Goal: Navigation & Orientation: Understand site structure

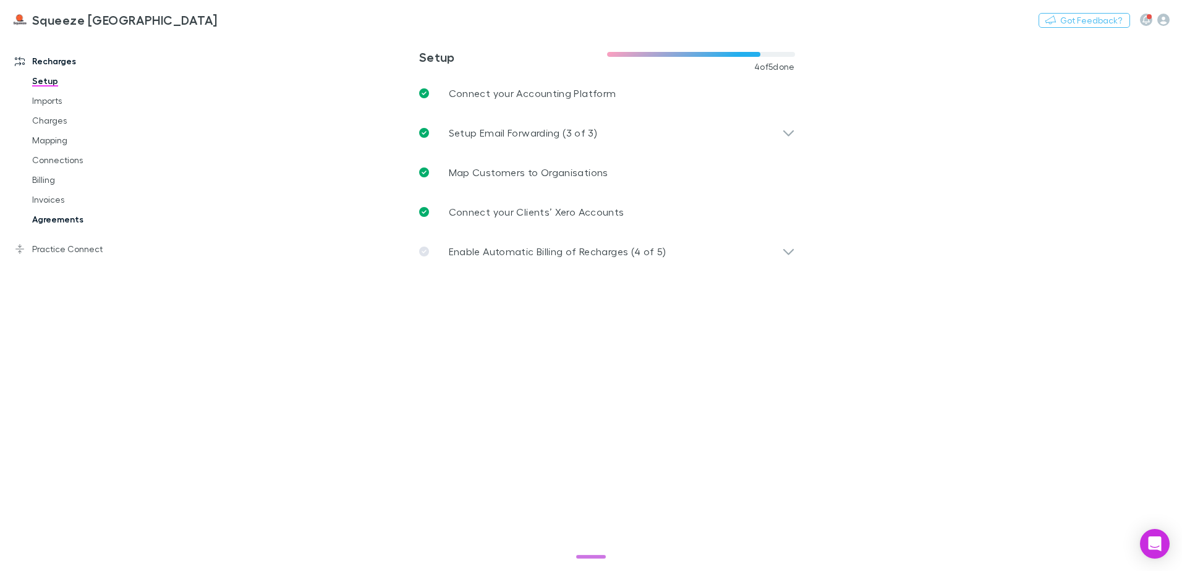
click at [58, 220] on link "Agreements" at bounding box center [93, 219] width 147 height 20
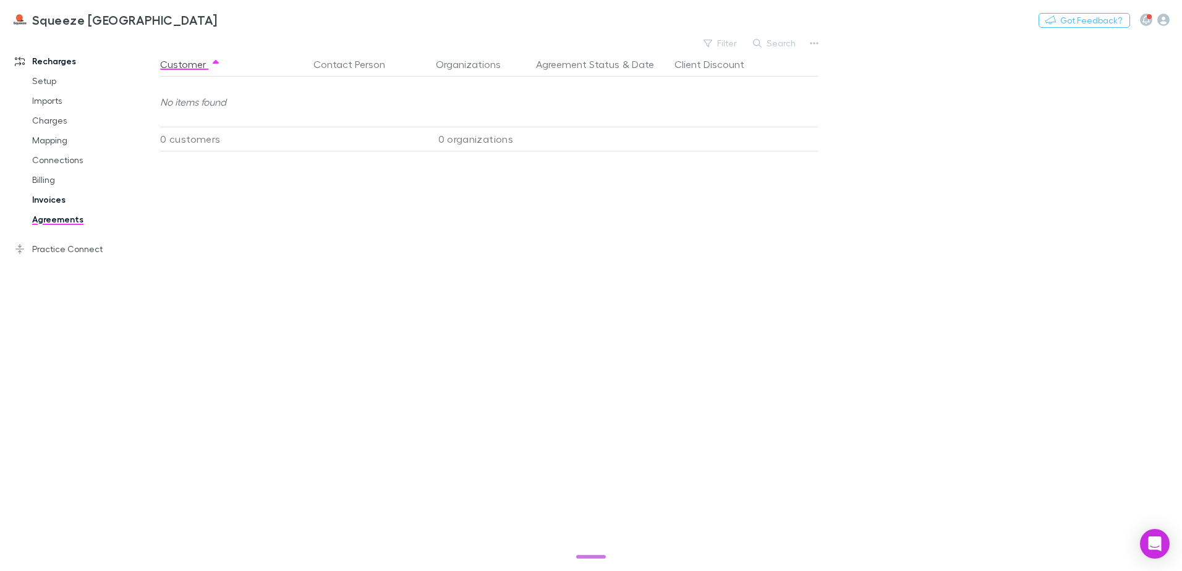
click at [53, 205] on link "Invoices" at bounding box center [93, 200] width 147 height 20
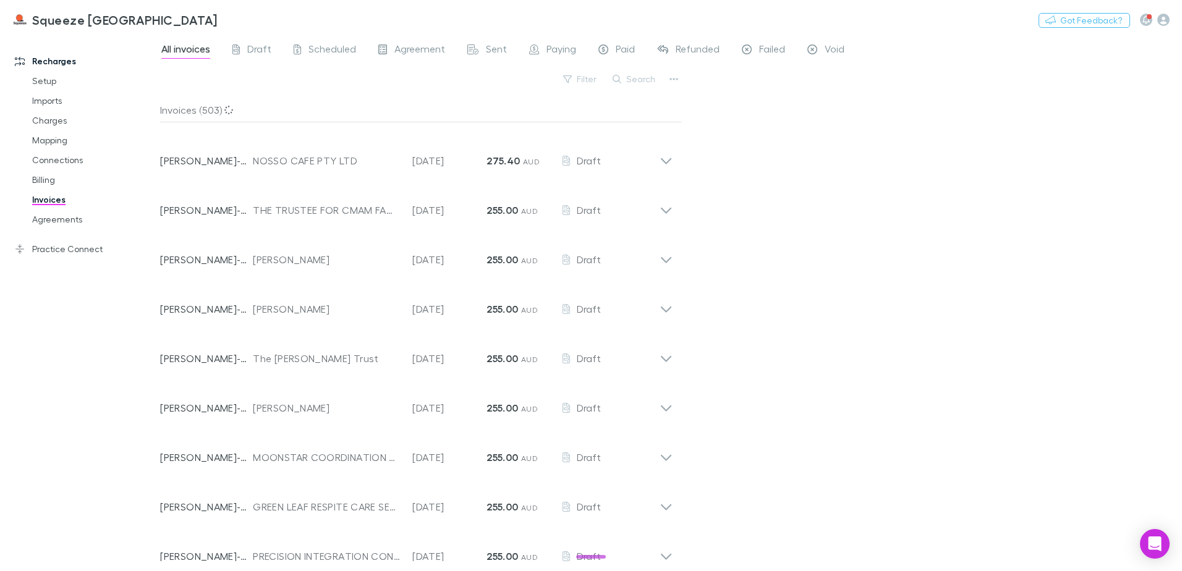
scroll to position [2546, 0]
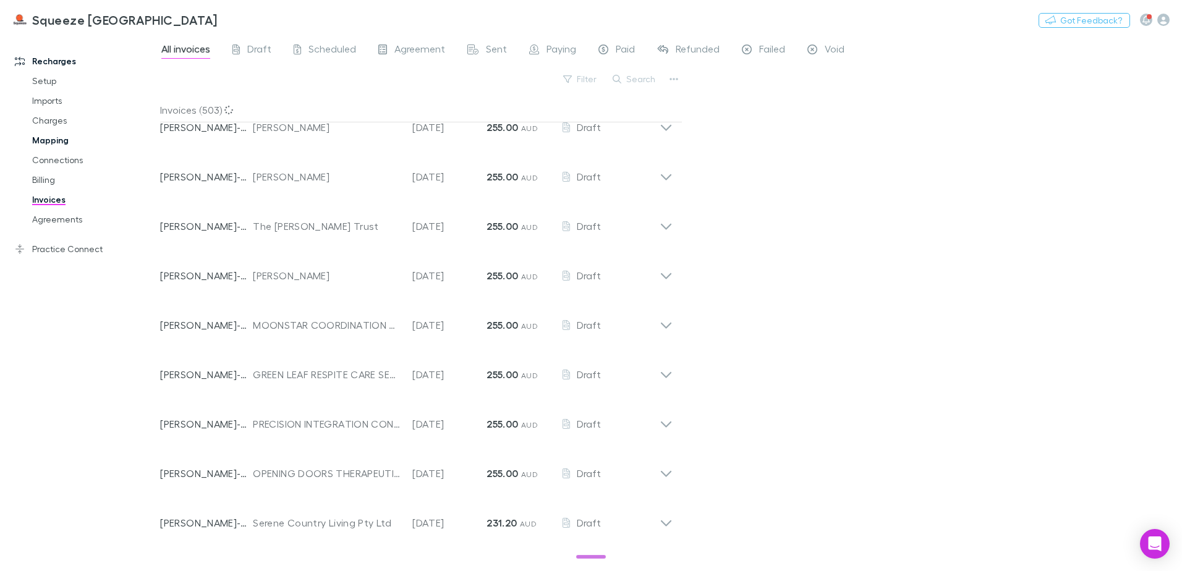
click at [54, 145] on link "Mapping" at bounding box center [93, 140] width 147 height 20
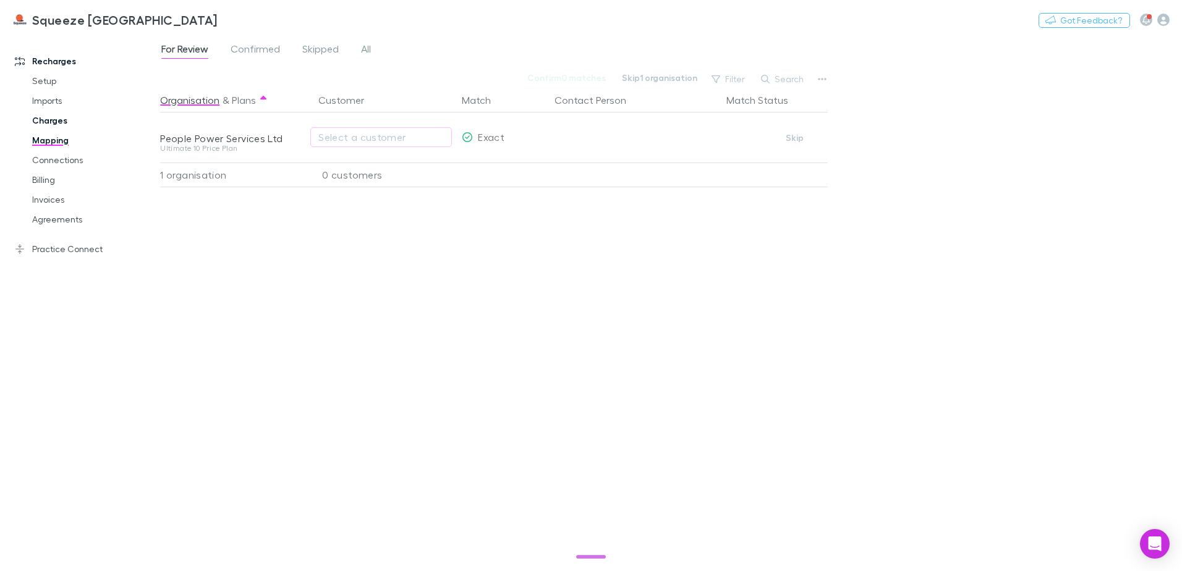
click at [59, 125] on link "Charges" at bounding box center [93, 121] width 147 height 20
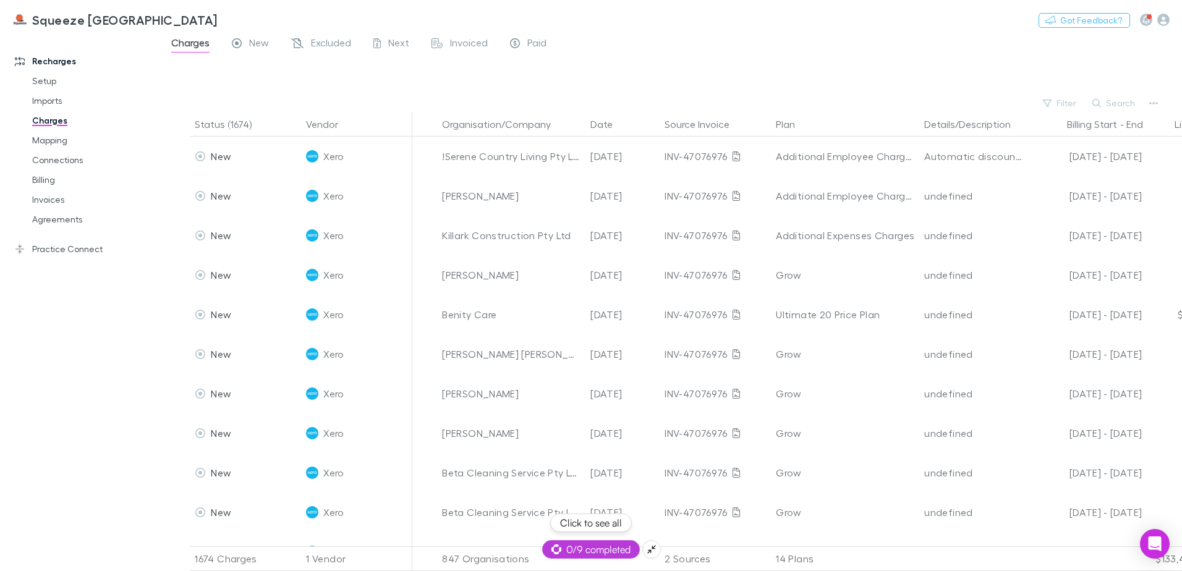
drag, startPoint x: 590, startPoint y: 556, endPoint x: 543, endPoint y: 552, distance: 47.7
click at [543, 552] on div "0/9 completed" at bounding box center [591, 549] width 98 height 19
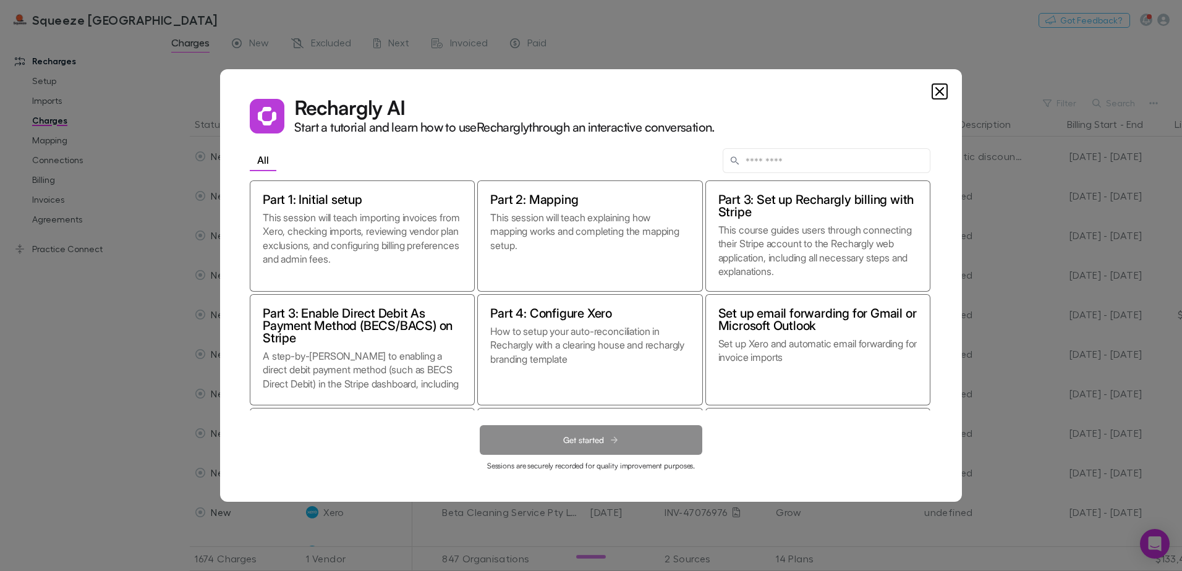
click at [942, 95] on icon "Close" at bounding box center [939, 91] width 7 height 7
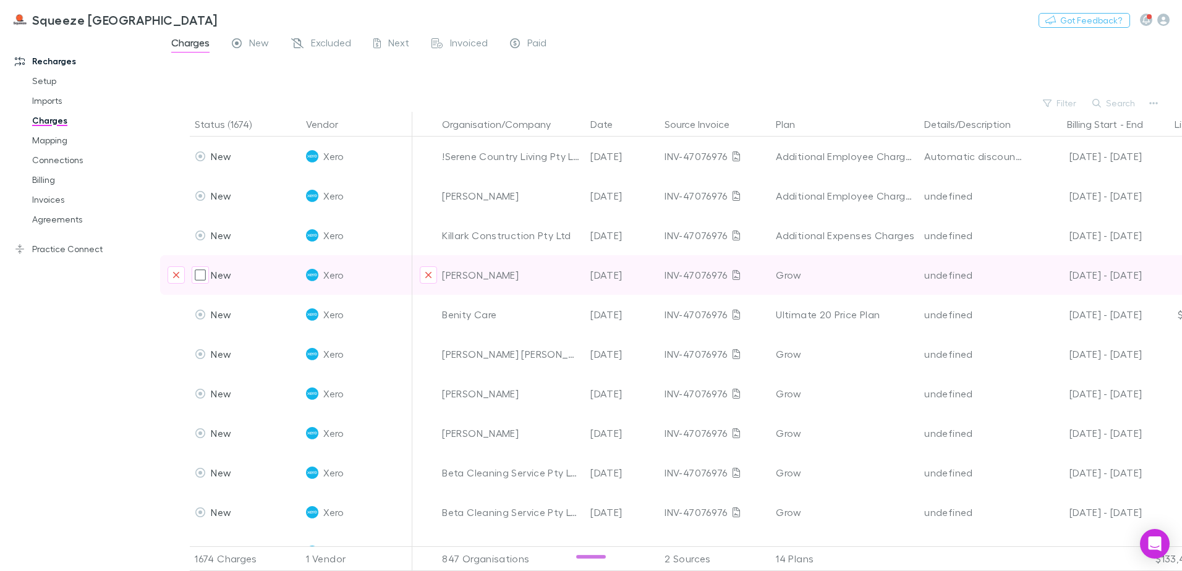
scroll to position [62, 0]
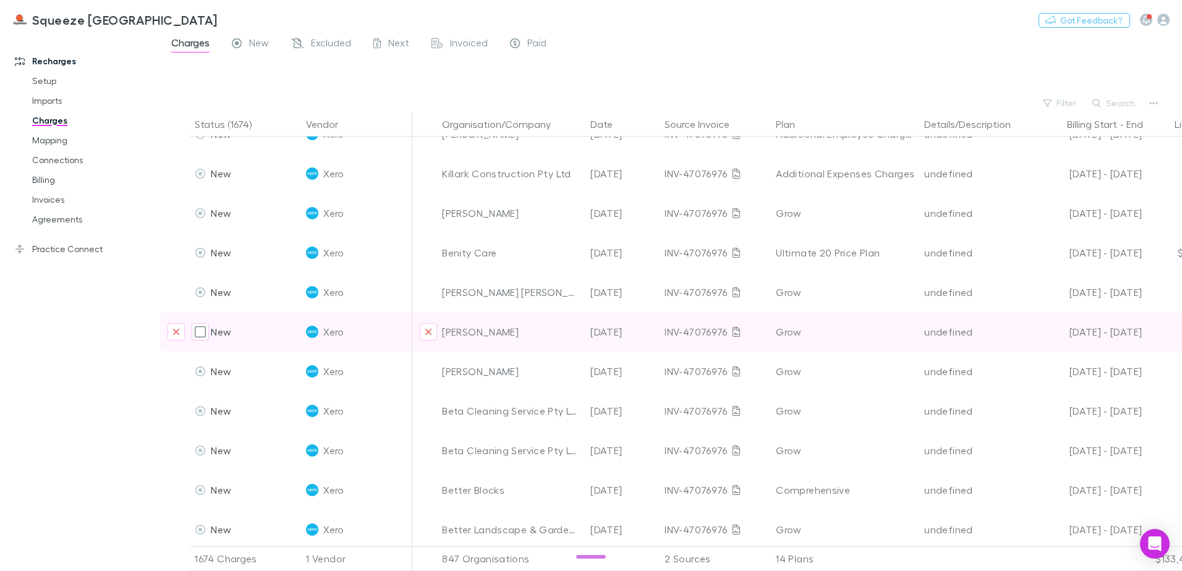
click at [1126, 344] on div "[DATE] - [DATE]" at bounding box center [1088, 332] width 106 height 40
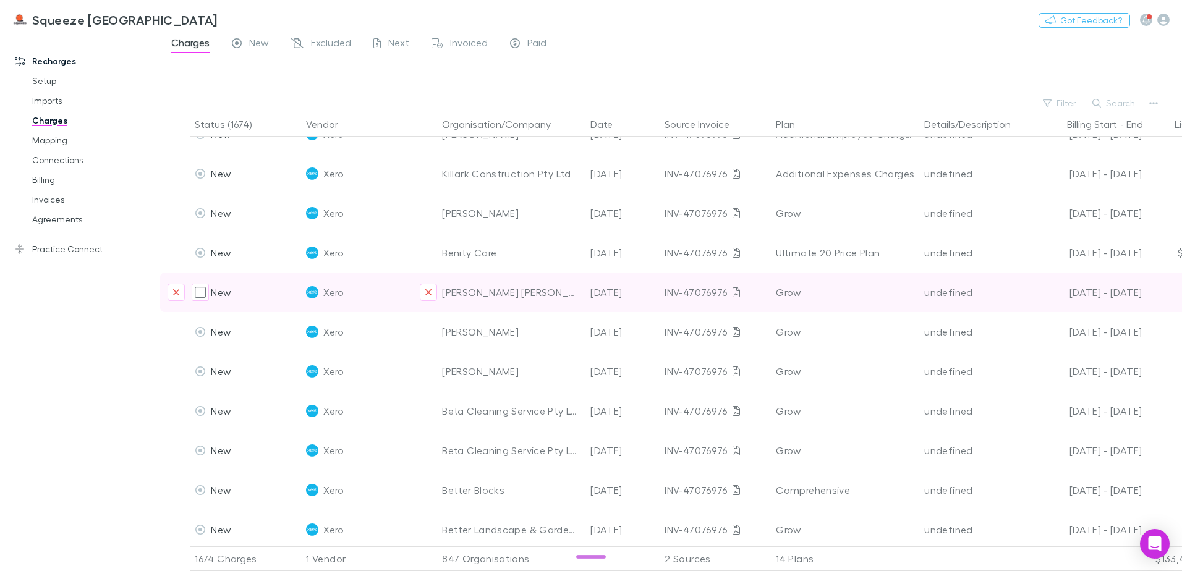
click at [934, 297] on div "undefined" at bounding box center [974, 293] width 101 height 40
click at [763, 297] on div "INV-47076976" at bounding box center [714, 293] width 101 height 40
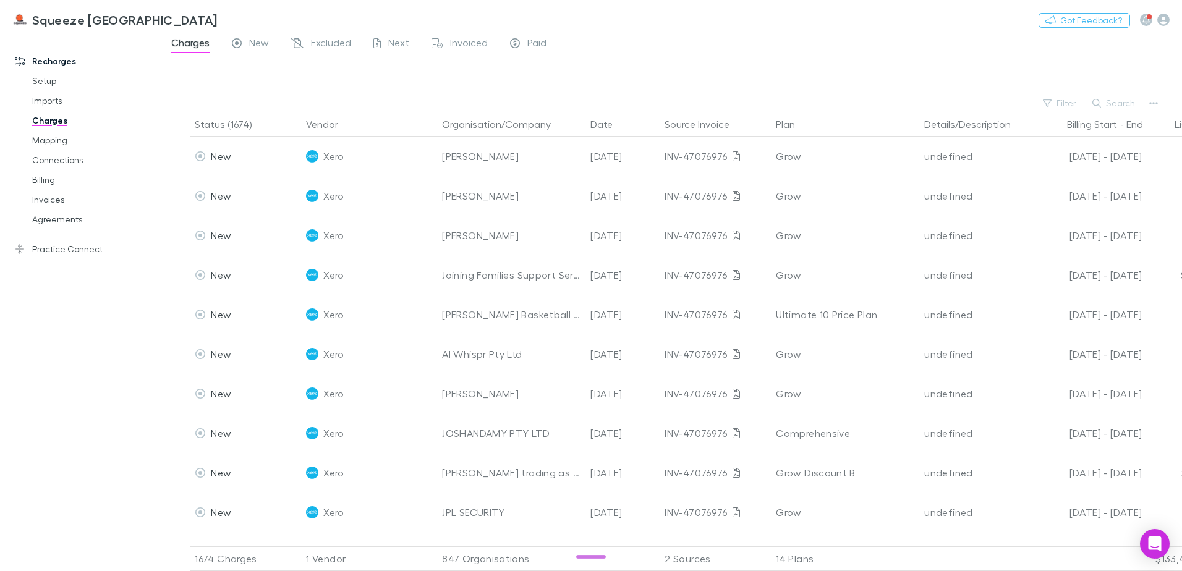
scroll to position [12271, 0]
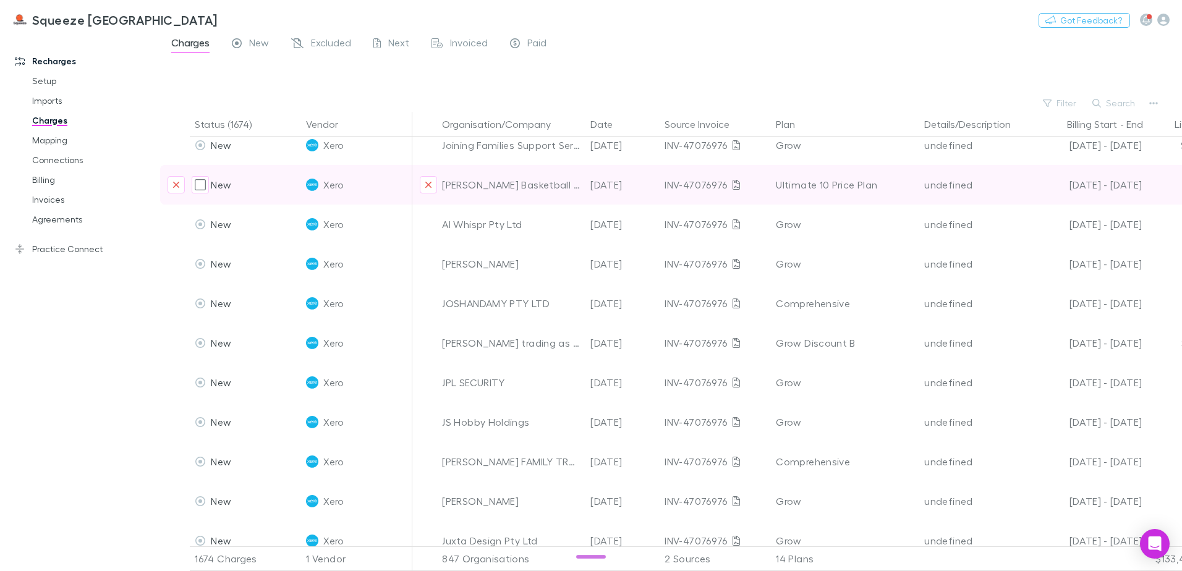
click at [964, 175] on div "undefined" at bounding box center [974, 185] width 101 height 40
click at [1084, 195] on div "[DATE] - [DATE]" at bounding box center [1088, 185] width 106 height 40
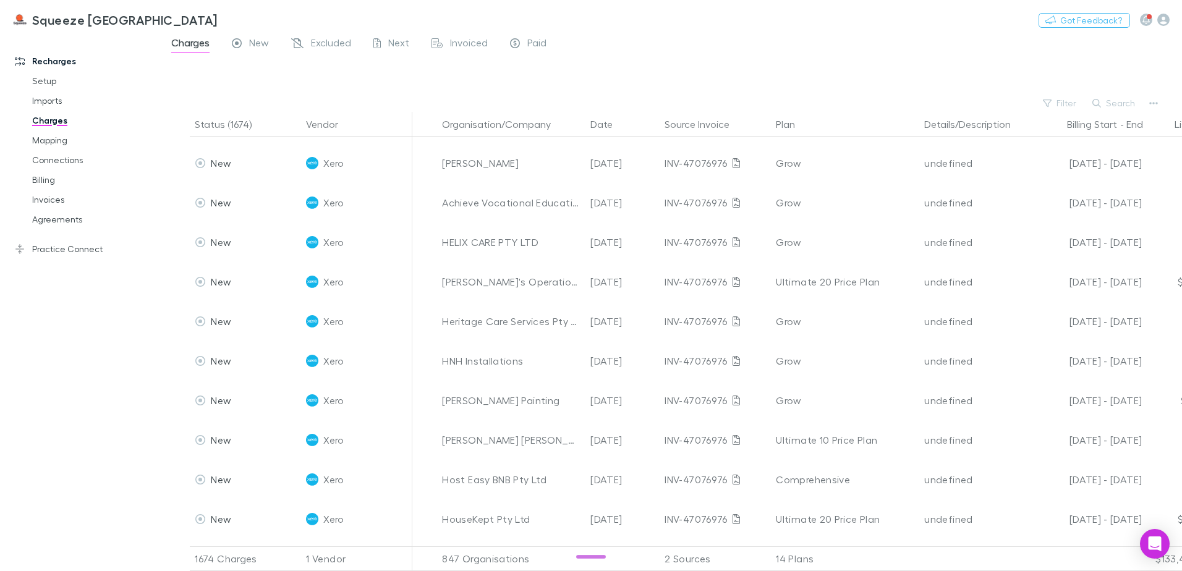
scroll to position [9676, 0]
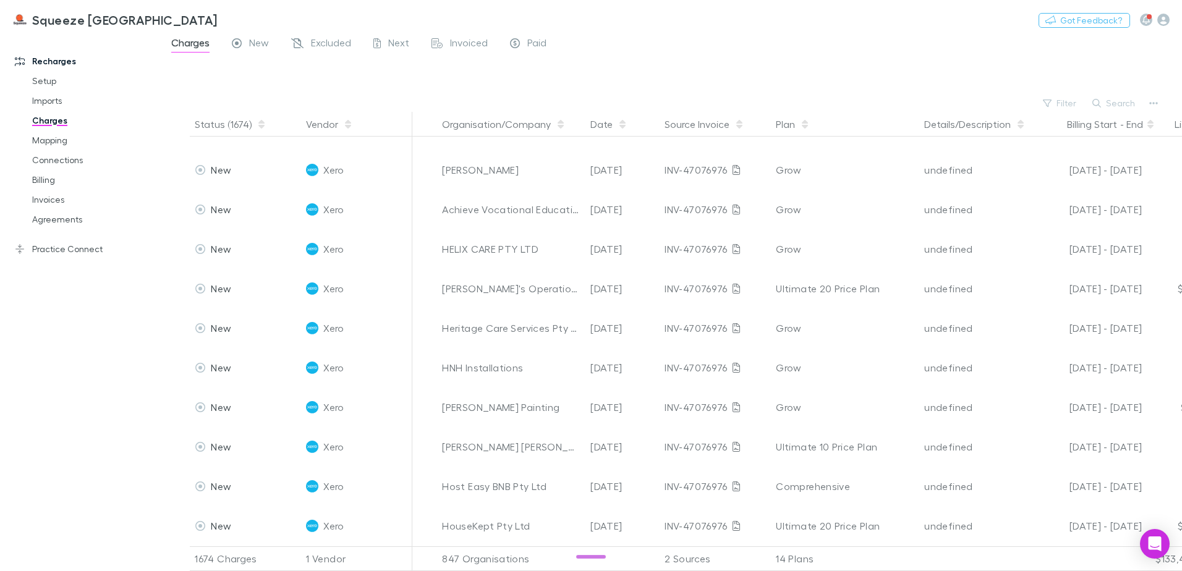
click at [1161, 122] on div "List Price" at bounding box center [1178, 124] width 74 height 25
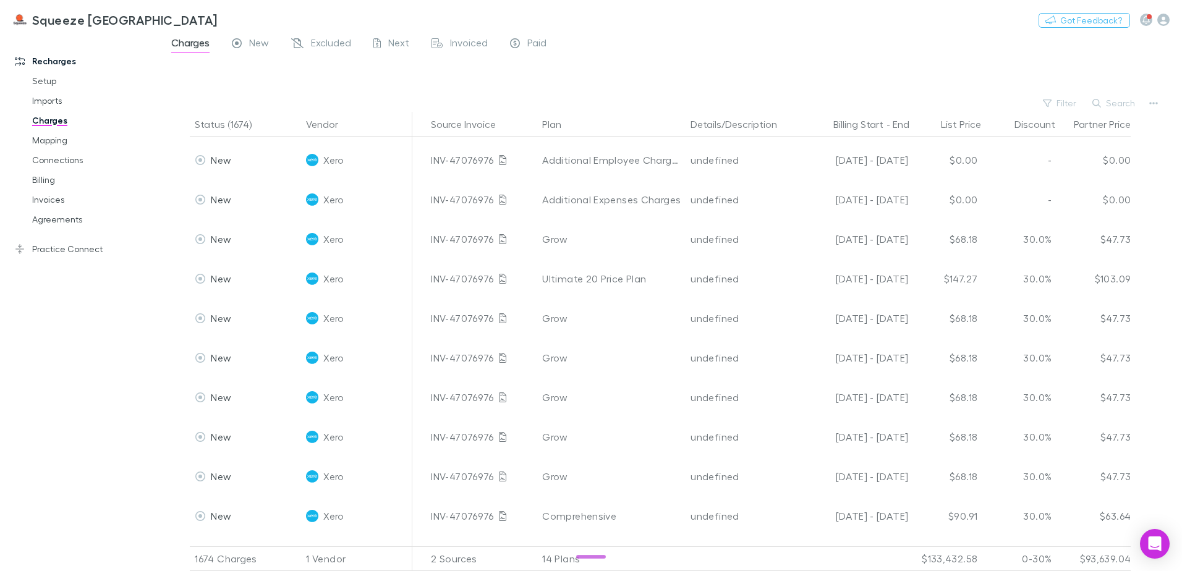
scroll to position [0, 234]
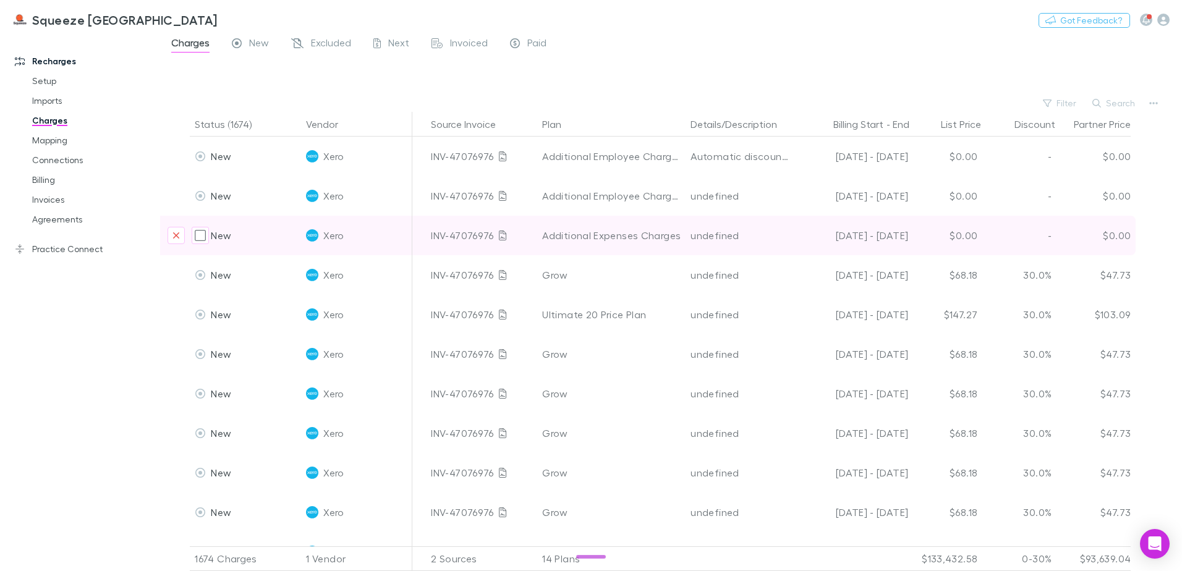
click at [602, 235] on div "Additional Expenses Charges" at bounding box center [611, 236] width 138 height 40
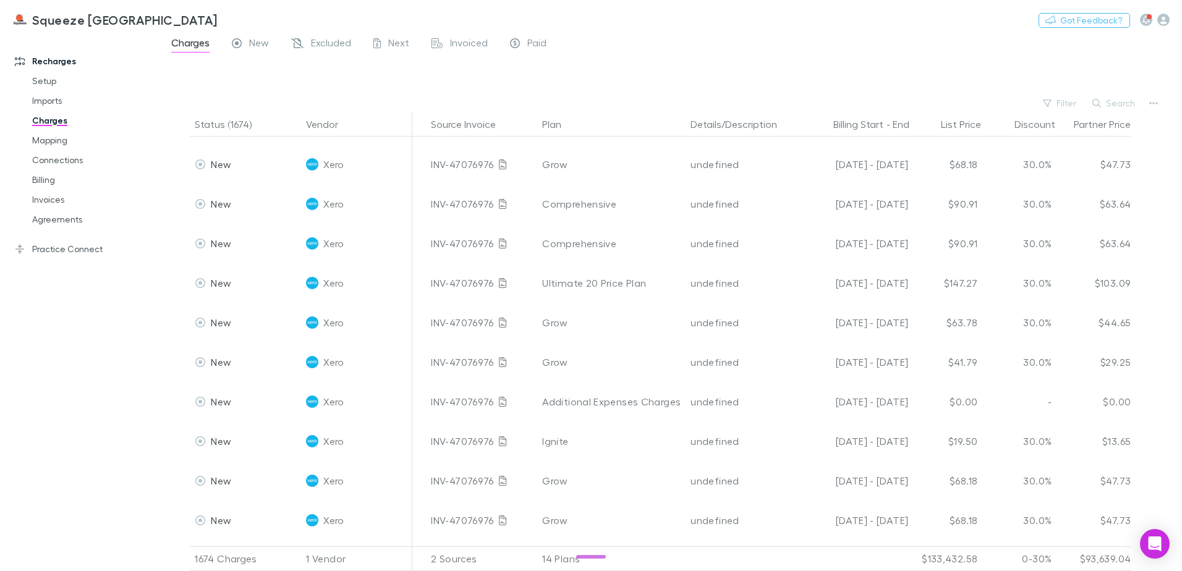
scroll to position [2843, 234]
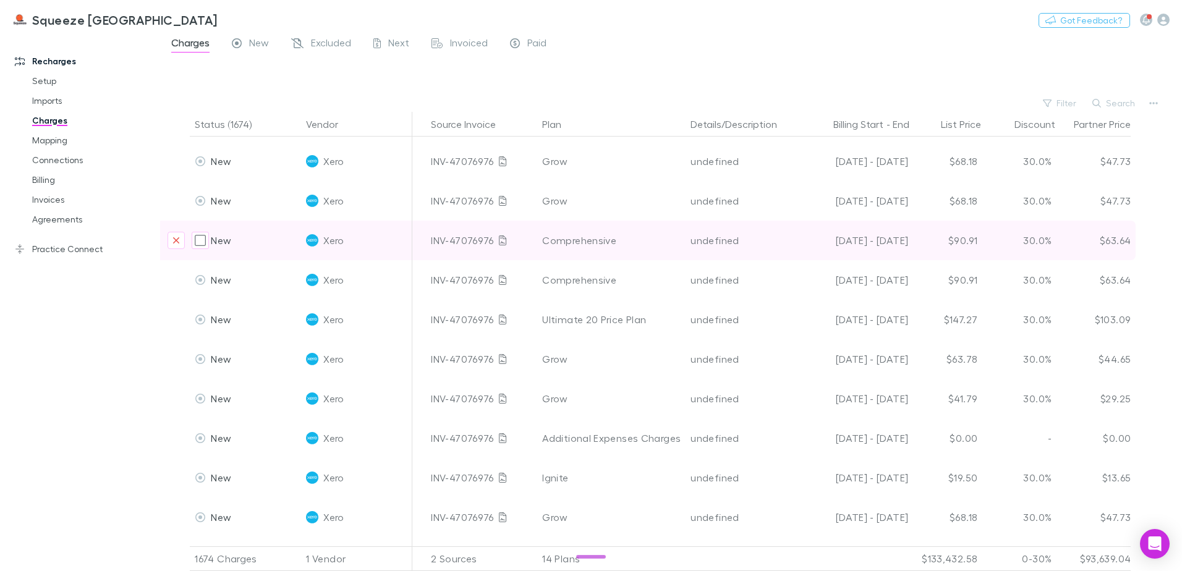
drag, startPoint x: 888, startPoint y: 261, endPoint x: 1044, endPoint y: 235, distance: 158.4
click at [1044, 235] on div "30.0%" at bounding box center [1019, 241] width 74 height 40
click at [1044, 237] on div "30.0%" at bounding box center [1019, 241] width 74 height 40
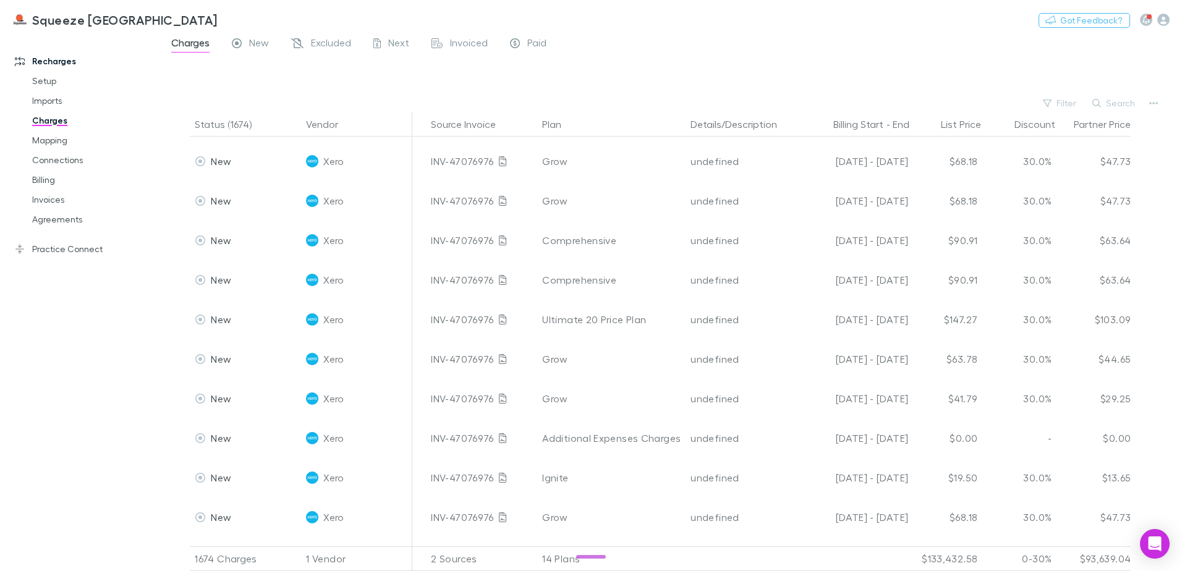
click at [28, 312] on div "Recharges Setup Imports Charges Mapping Connections Billing Invoices Agreements…" at bounding box center [84, 300] width 169 height 522
click at [51, 245] on link "Practice Connect" at bounding box center [84, 249] width 164 height 20
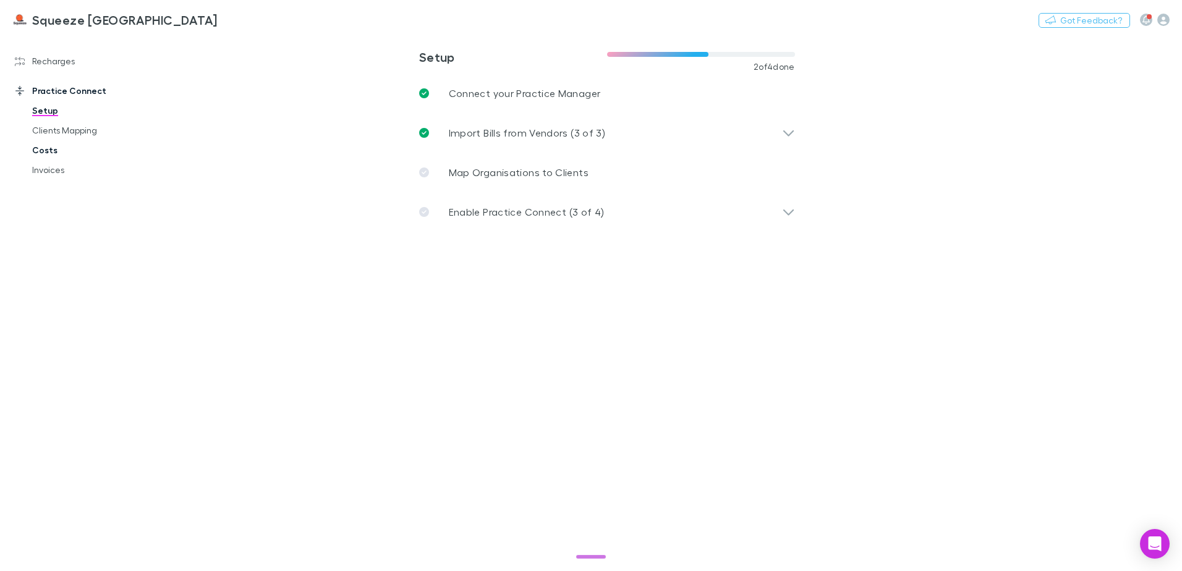
click at [55, 143] on link "Costs" at bounding box center [93, 150] width 147 height 20
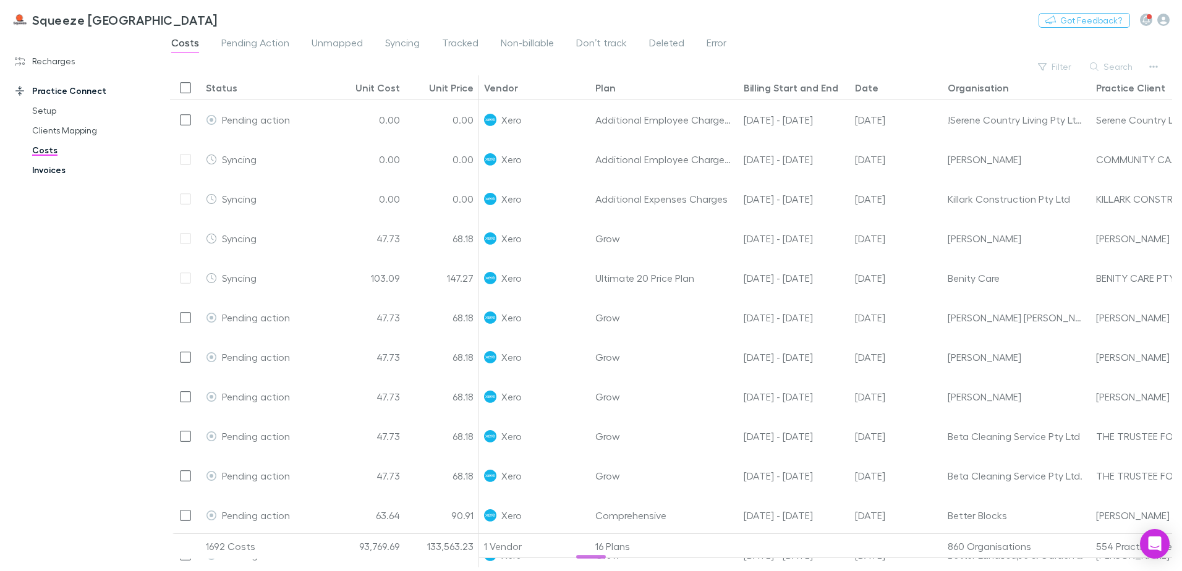
click at [52, 169] on link "Invoices" at bounding box center [93, 170] width 147 height 20
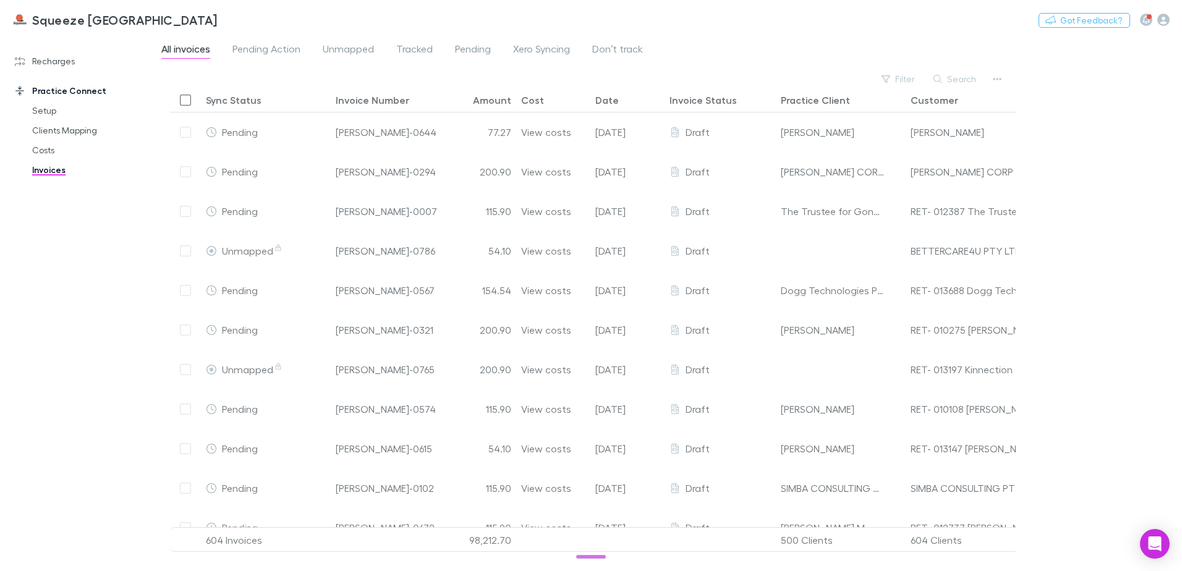
click at [59, 46] on div "Recharges Setup Imports Charges Mapping Connections Billing Invoices Agreements" at bounding box center [84, 56] width 164 height 30
click at [57, 59] on link "Recharges" at bounding box center [84, 61] width 164 height 20
